Goal: Information Seeking & Learning: Find specific page/section

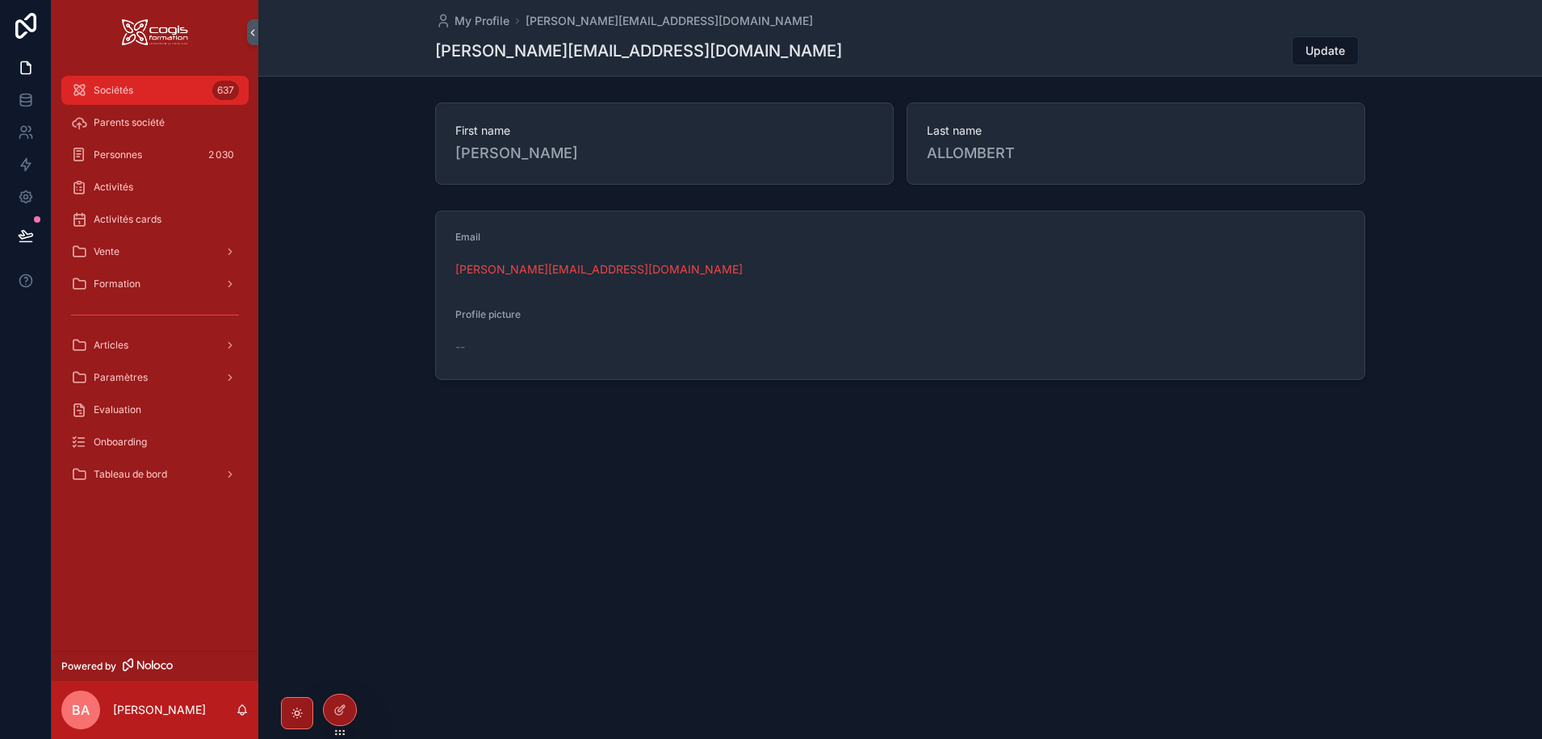
click at [107, 91] on span "Sociétés" at bounding box center [114, 90] width 40 height 13
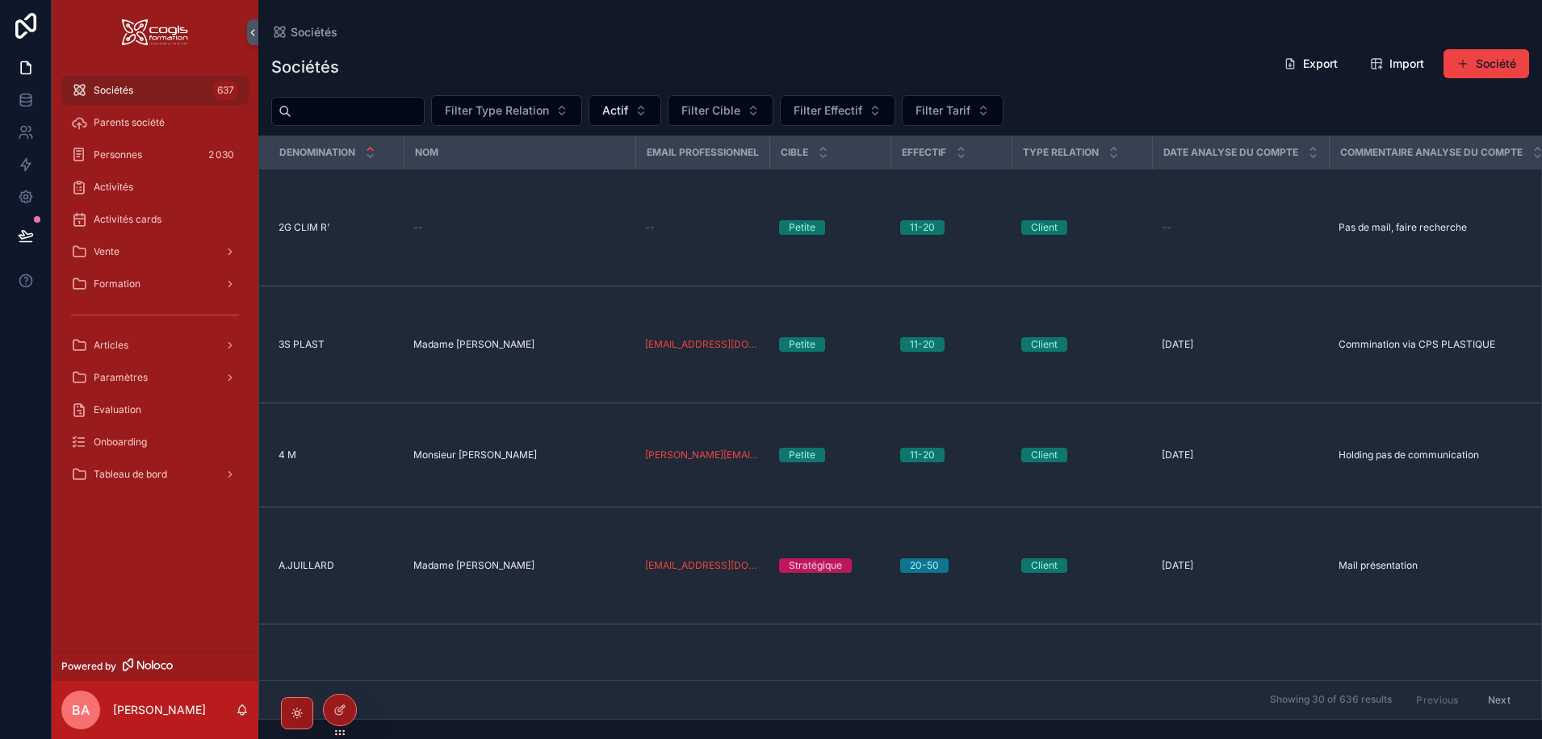
click at [355, 118] on input "scrollable content" at bounding box center [357, 111] width 132 height 23
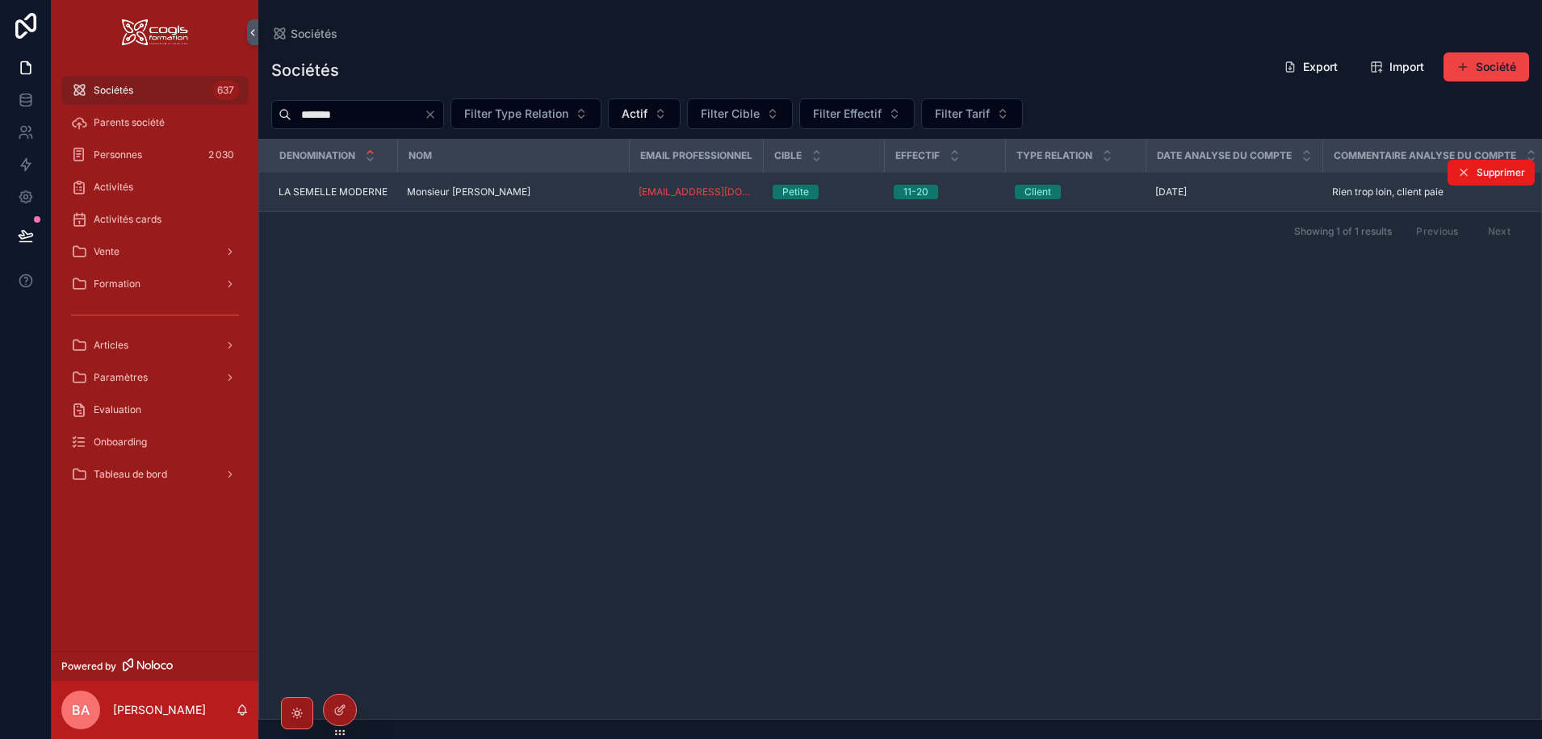
type input "*******"
click at [344, 199] on span "LA SEMELLE MODERNE" at bounding box center [332, 192] width 109 height 13
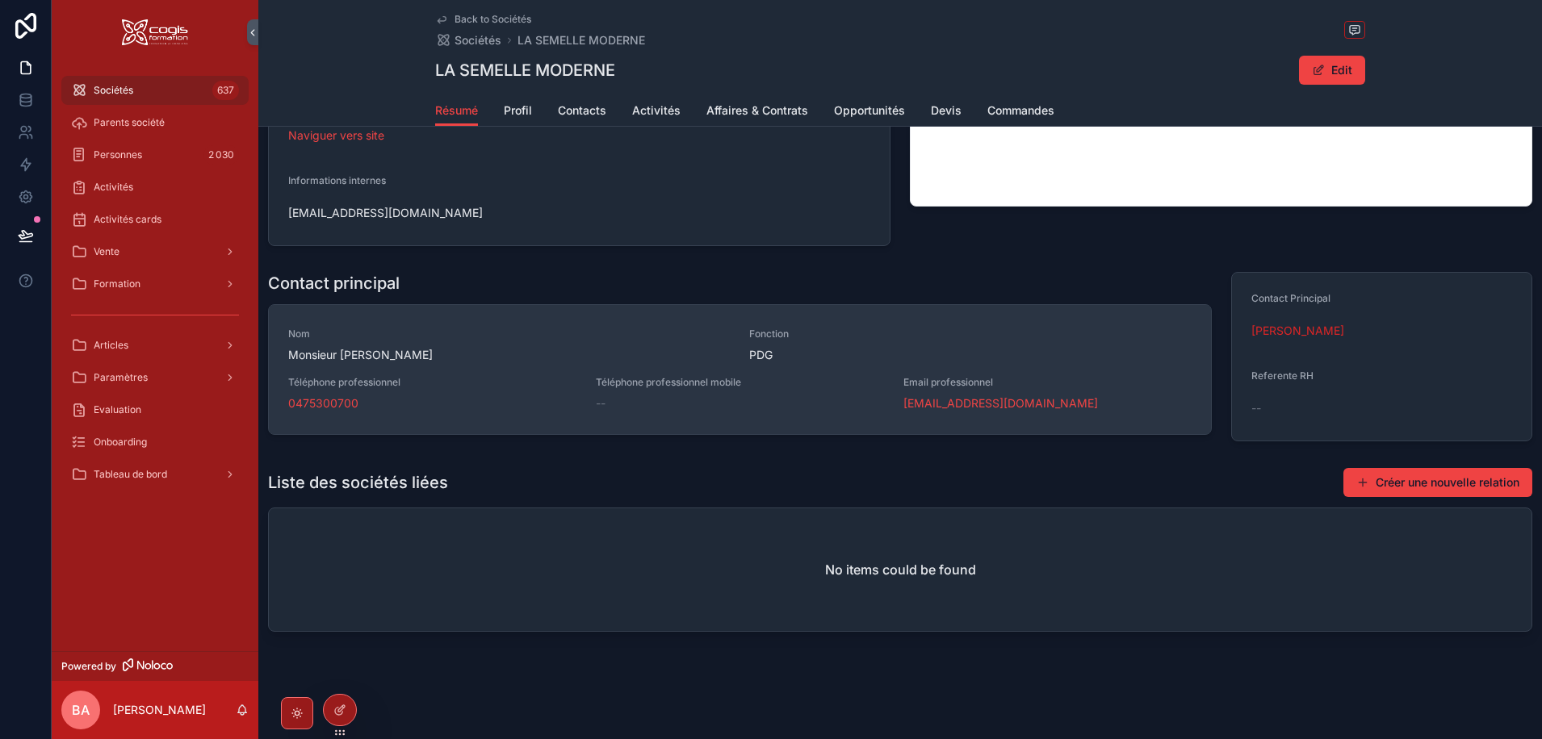
scroll to position [384, 0]
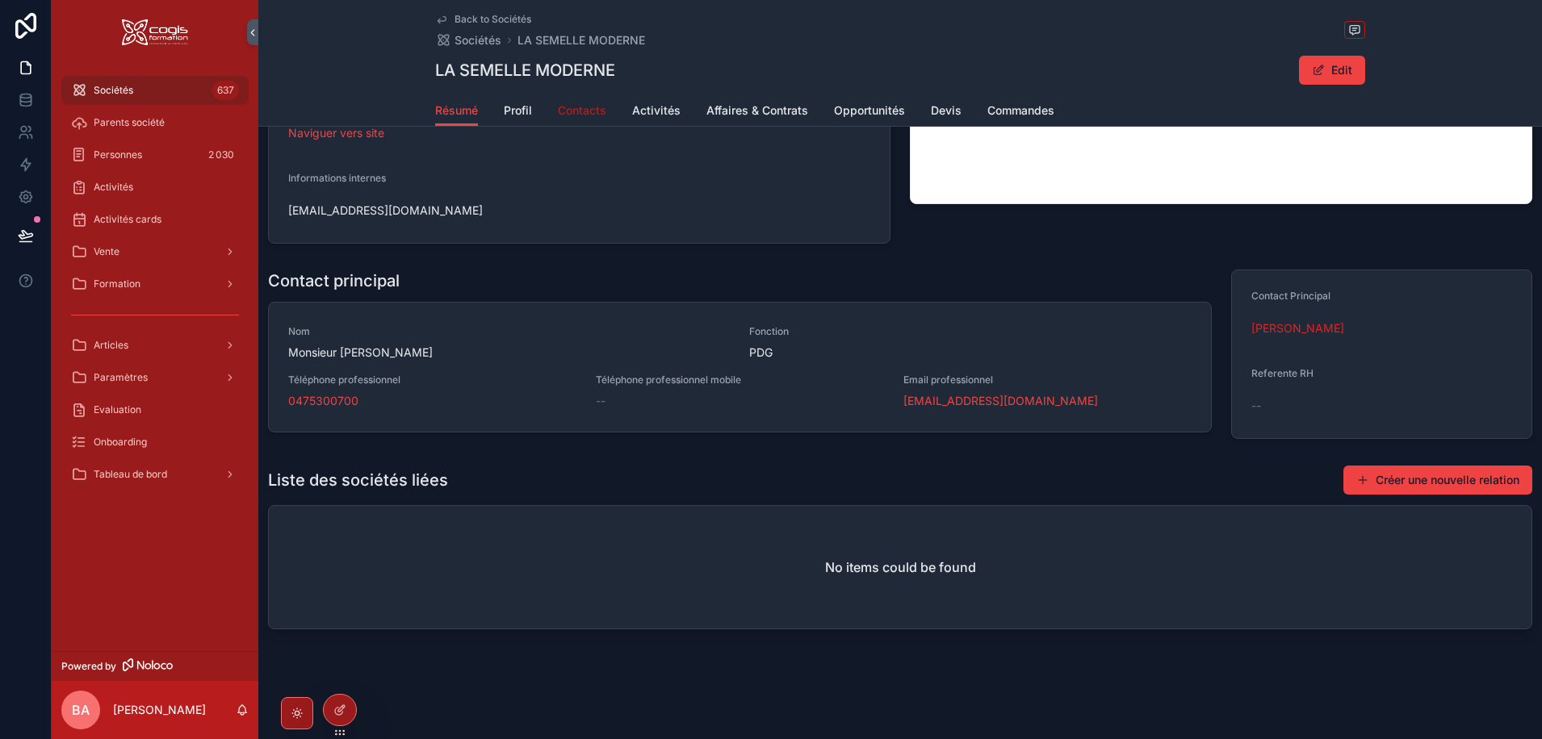
click at [590, 103] on span "Contacts" at bounding box center [582, 111] width 48 height 16
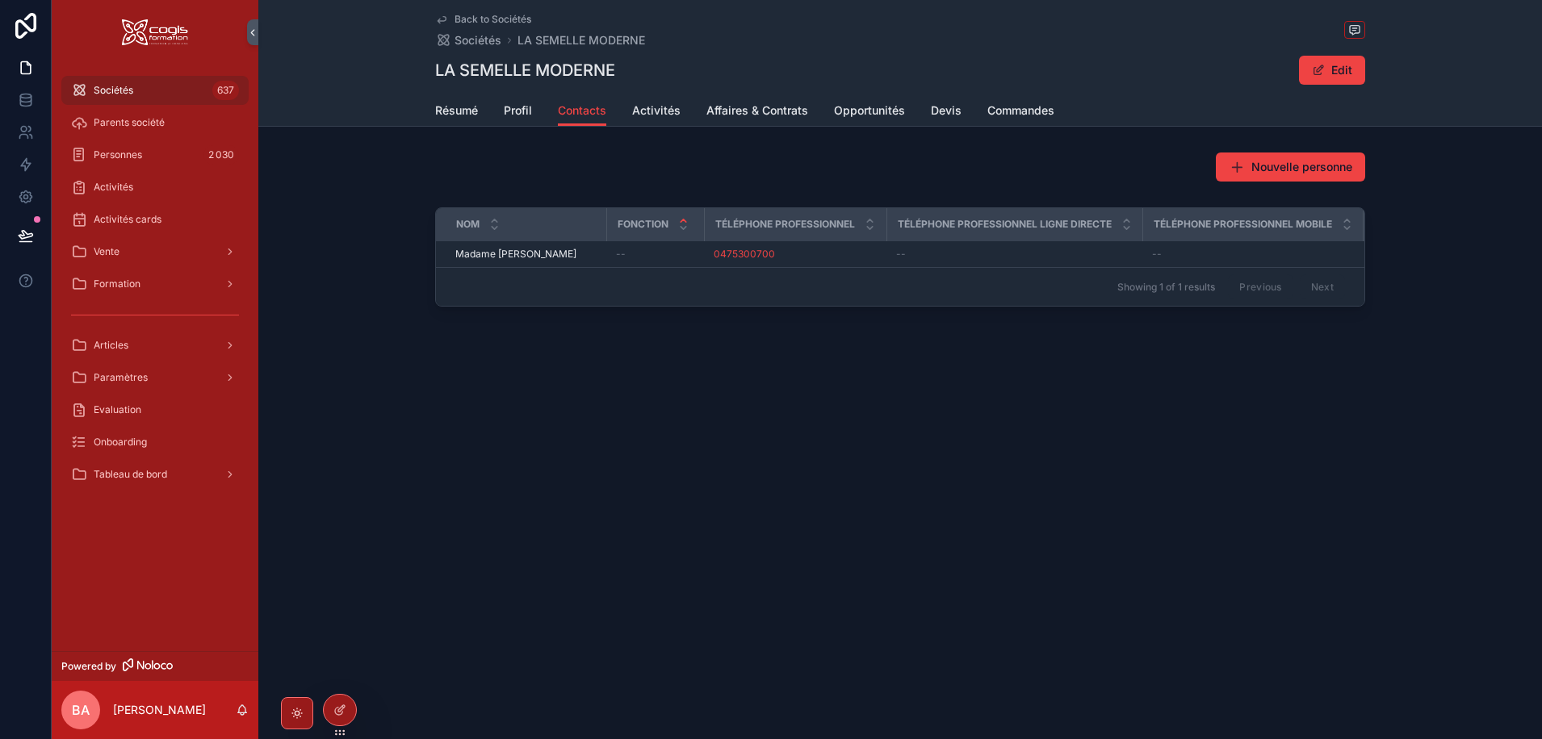
drag, startPoint x: 118, startPoint y: 88, endPoint x: 138, endPoint y: 90, distance: 20.2
click at [118, 88] on span "Sociétés" at bounding box center [114, 90] width 40 height 13
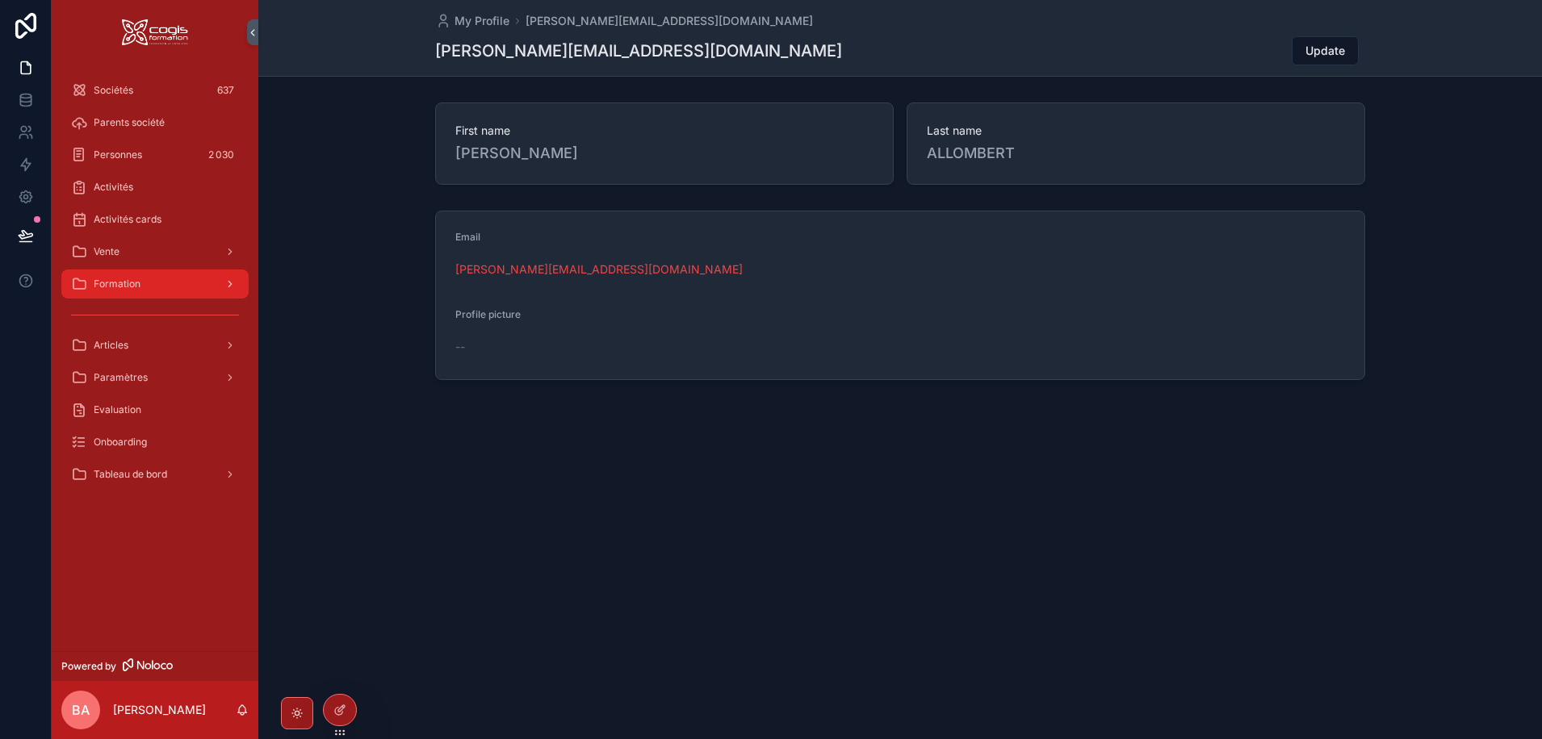
click at [132, 275] on div "Formation" at bounding box center [155, 284] width 168 height 26
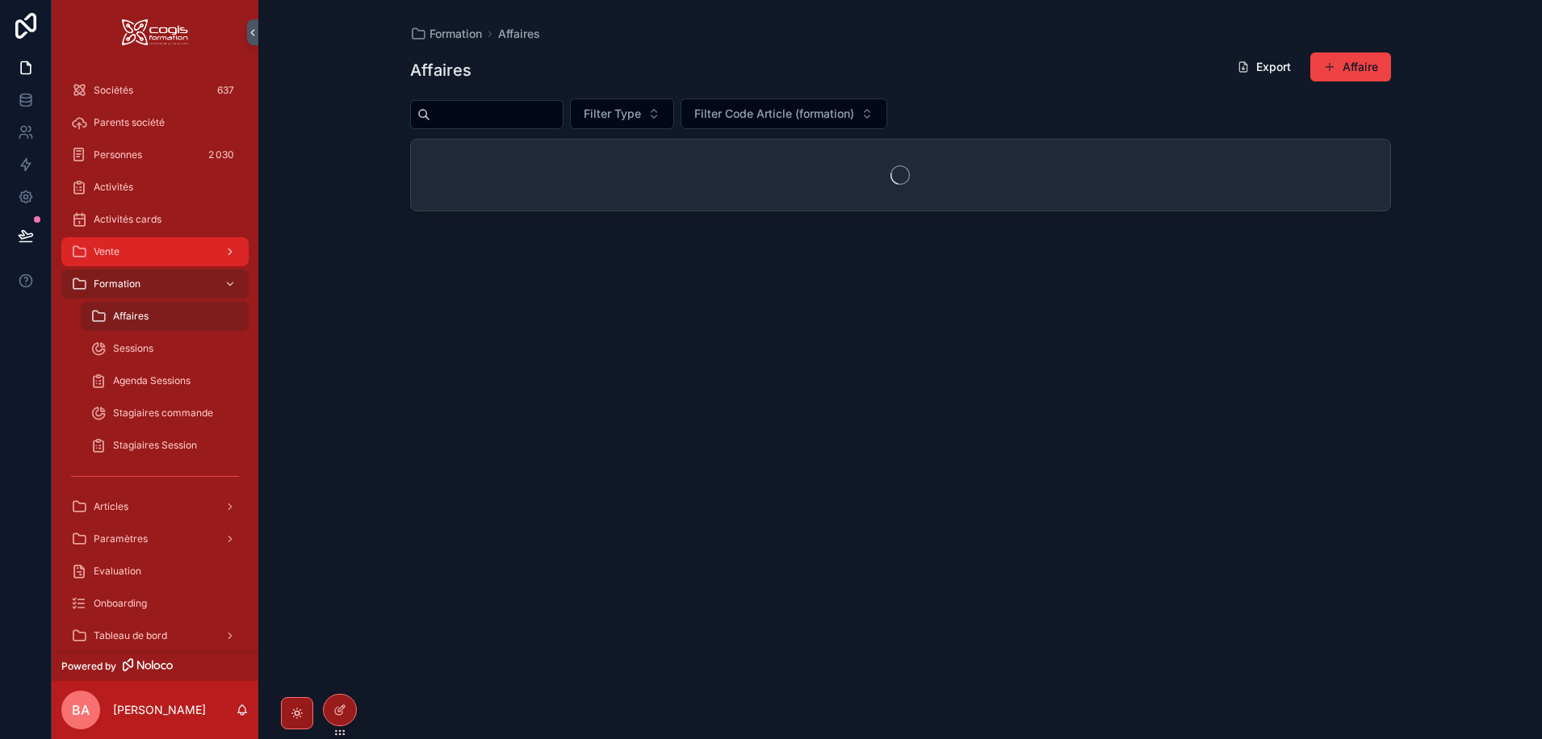
click at [118, 241] on div "Vente" at bounding box center [155, 252] width 168 height 26
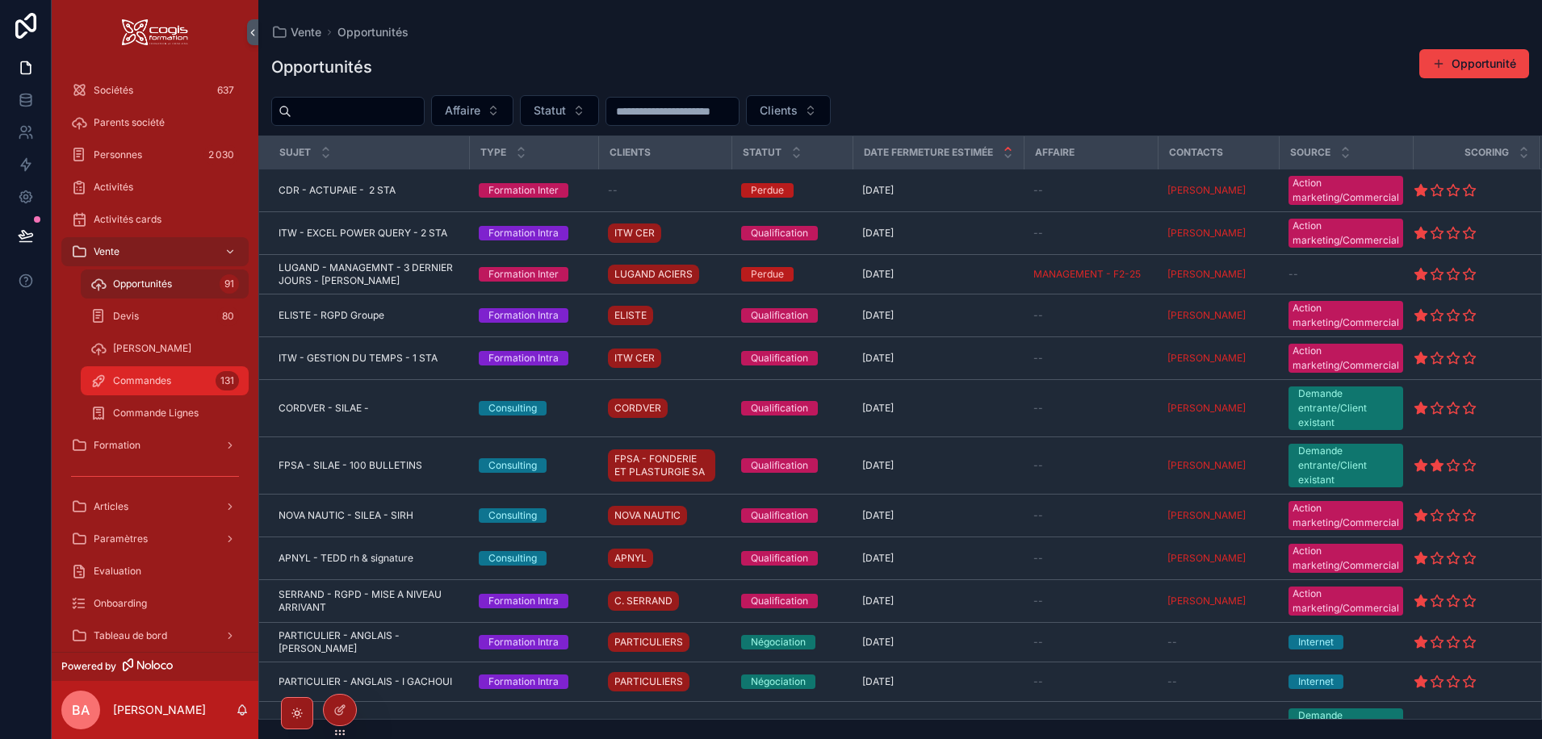
click at [147, 383] on span "Commandes" at bounding box center [142, 380] width 58 height 13
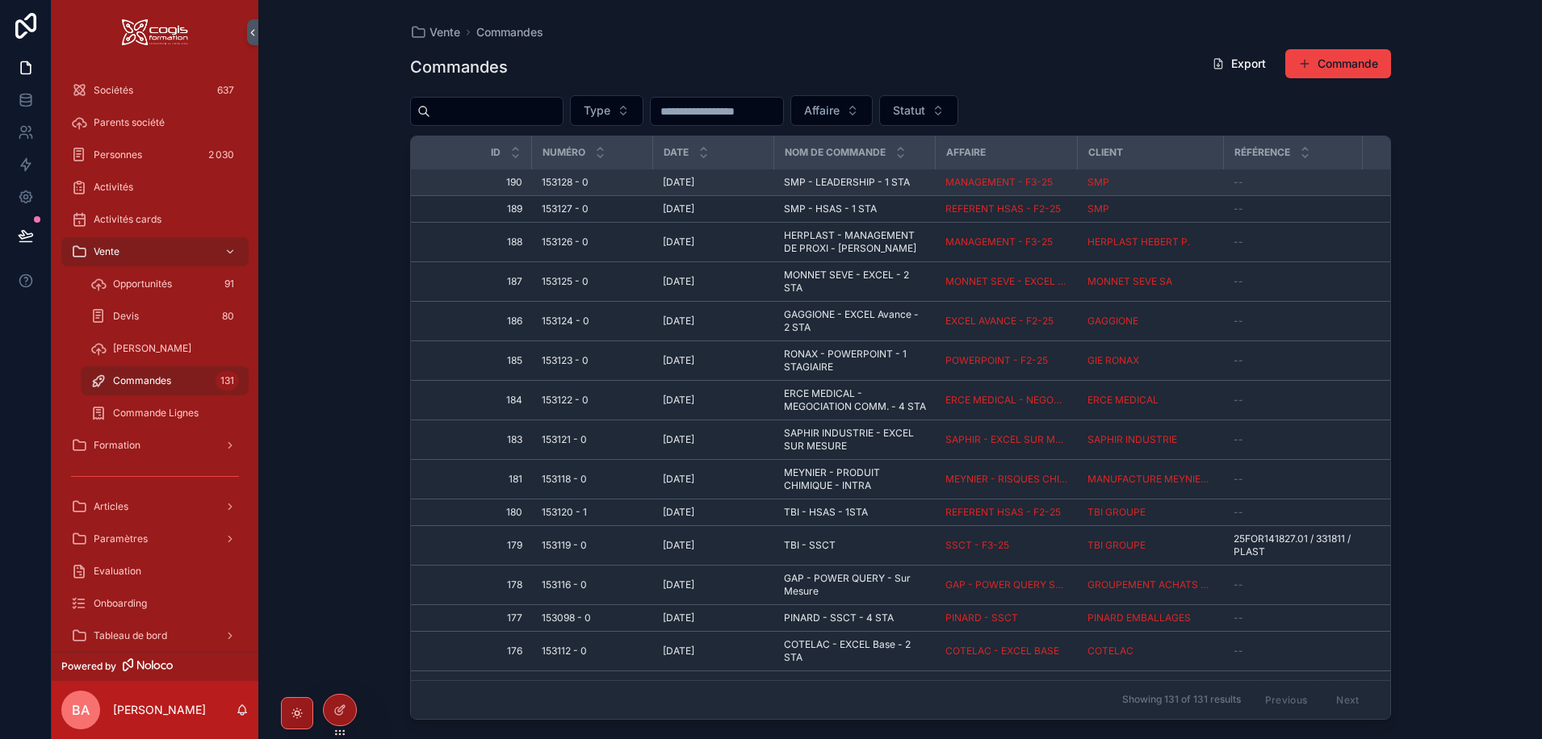
click at [545, 179] on span "153128 - 0" at bounding box center [565, 182] width 47 height 13
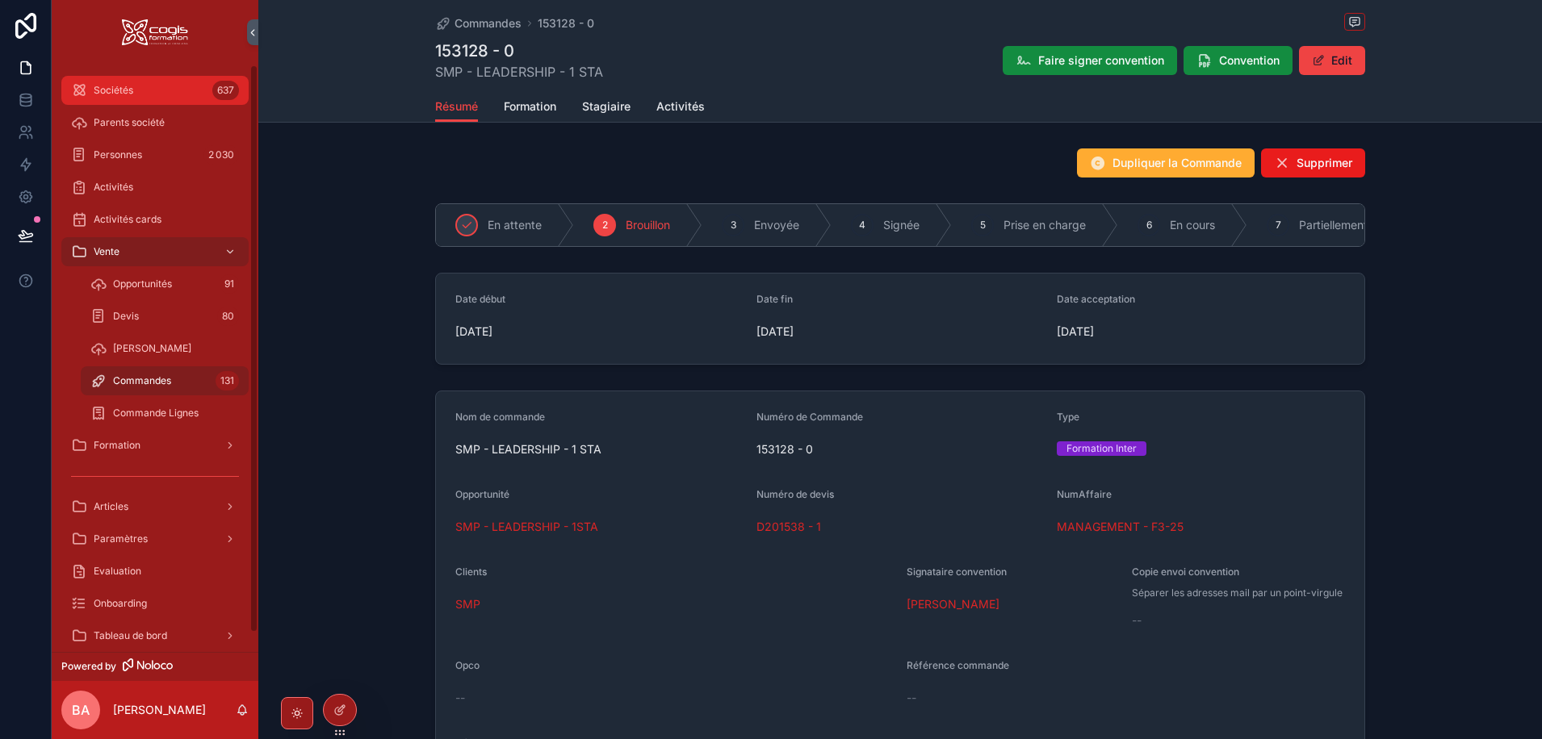
drag, startPoint x: 139, startPoint y: 90, endPoint x: 221, endPoint y: 2, distance: 121.1
click at [139, 90] on div "Sociétés 637" at bounding box center [155, 90] width 168 height 26
